Goal: Task Accomplishment & Management: Manage account settings

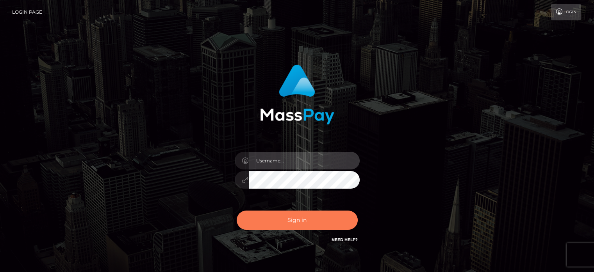
type input "[PERSON_NAME][URL]"
click at [314, 218] on button "Sign in" at bounding box center [297, 219] width 121 height 19
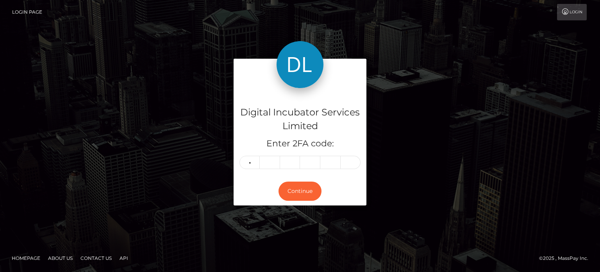
type input "7"
type input "2"
type input "6"
type input "9"
type input "6"
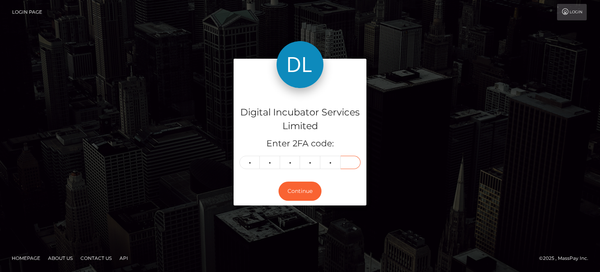
type input "3"
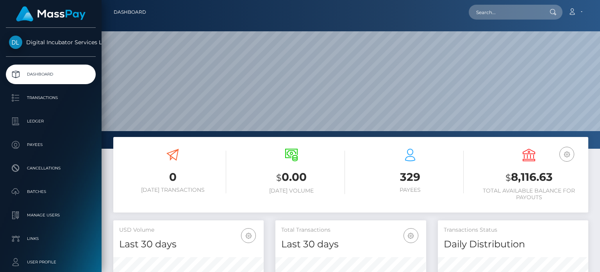
scroll to position [138, 150]
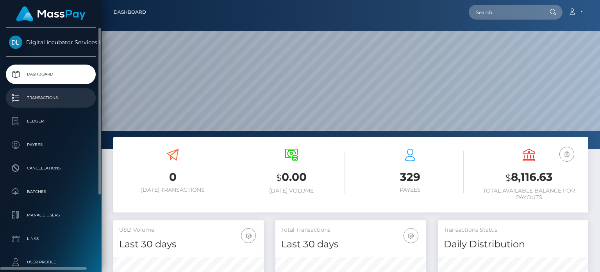
click at [38, 98] on p "Transactions" at bounding box center [51, 98] width 84 height 12
